Goal: Navigation & Orientation: Understand site structure

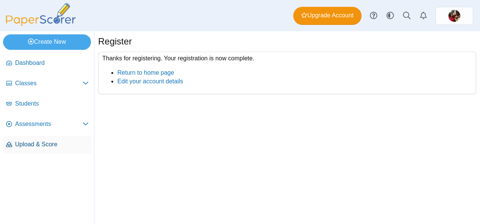
click at [53, 140] on span "Upload & Score" at bounding box center [52, 144] width 74 height 8
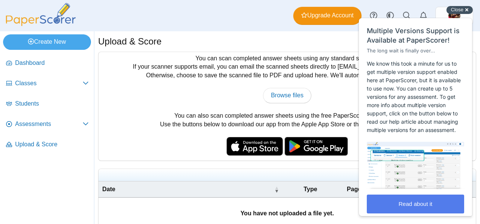
click at [464, 8] on div "Close cross-small" at bounding box center [460, 10] width 26 height 8
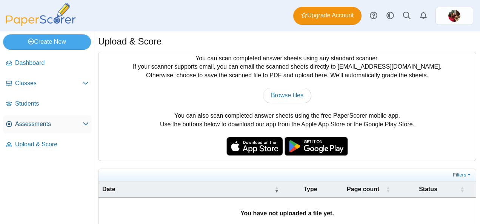
click at [40, 122] on span "Assessments" at bounding box center [49, 124] width 68 height 8
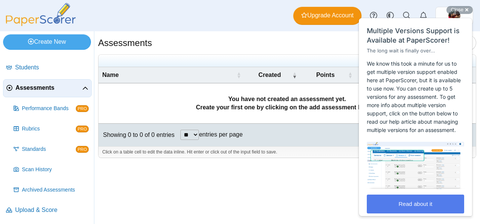
scroll to position [13, 0]
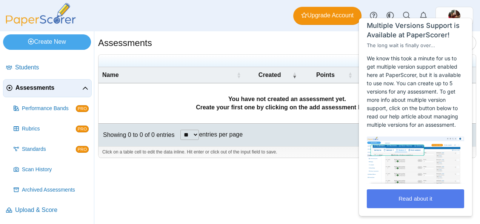
click at [335, 196] on div "Assessments Add assessment **" at bounding box center [287, 127] width 386 height 193
click at [391, 207] on button "Read about it" at bounding box center [415, 199] width 97 height 19
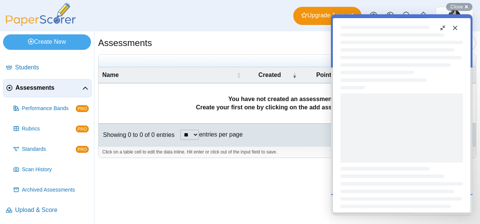
scroll to position [0, 0]
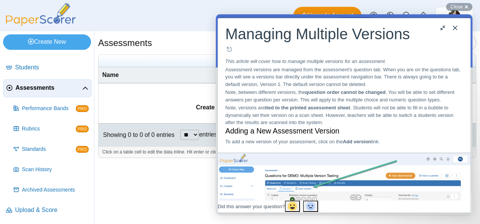
click at [458, 29] on button "Close" at bounding box center [455, 28] width 12 height 12
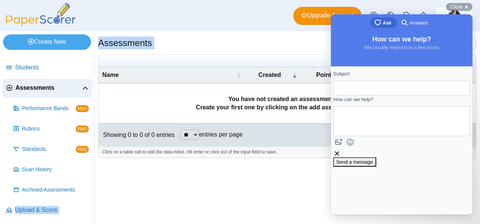
drag, startPoint x: 94, startPoint y: 109, endPoint x: 94, endPoint y: 104, distance: 5.3
click at [94, 104] on div "Create New Loading… Dashboard Classes PRO" at bounding box center [240, 127] width 480 height 193
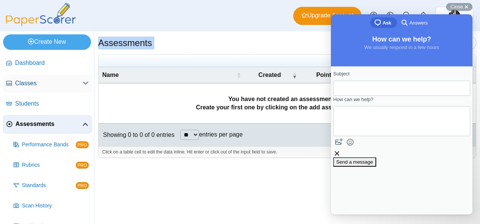
click at [49, 86] on span "Classes" at bounding box center [49, 83] width 68 height 8
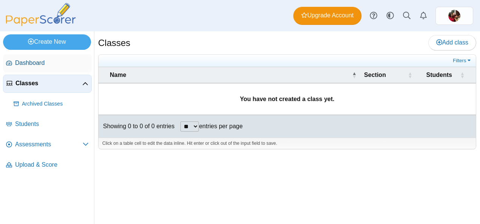
click at [75, 62] on span "Dashboard" at bounding box center [52, 63] width 74 height 8
